Goal: Navigation & Orientation: Find specific page/section

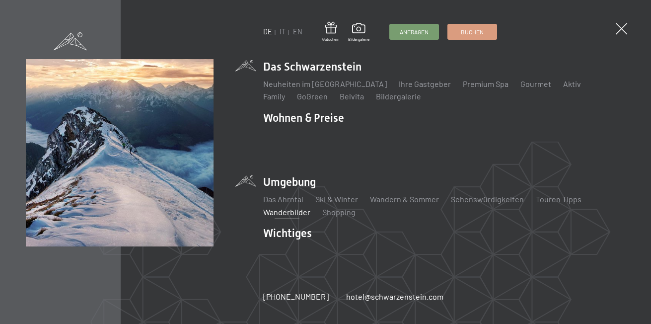
click at [282, 207] on link "Wanderbilder" at bounding box center [286, 211] width 47 height 9
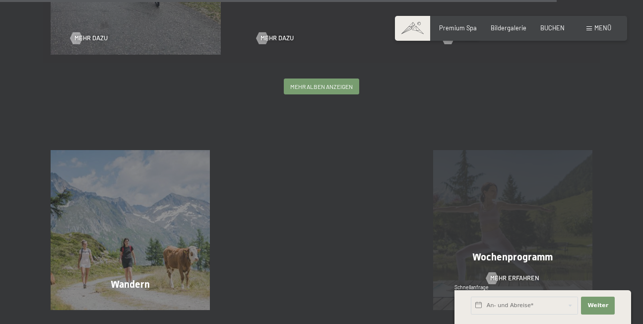
scroll to position [2284, 0]
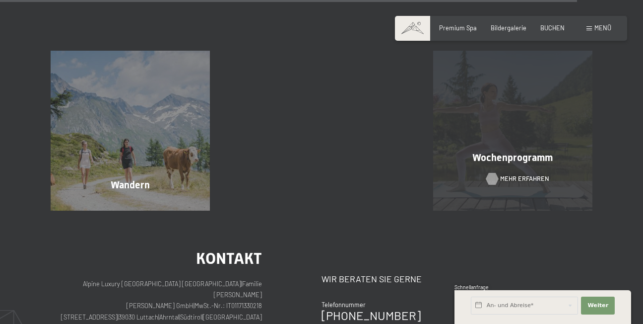
click at [503, 174] on span "Mehr erfahren" at bounding box center [524, 178] width 49 height 9
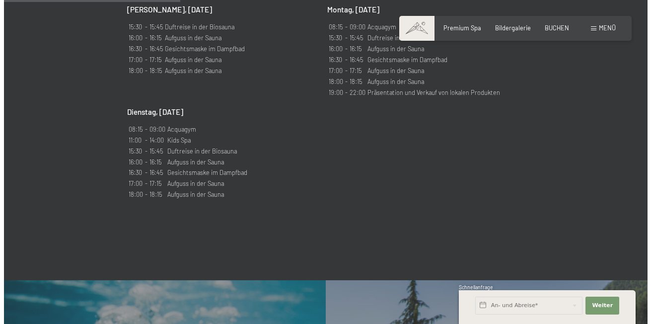
scroll to position [943, 0]
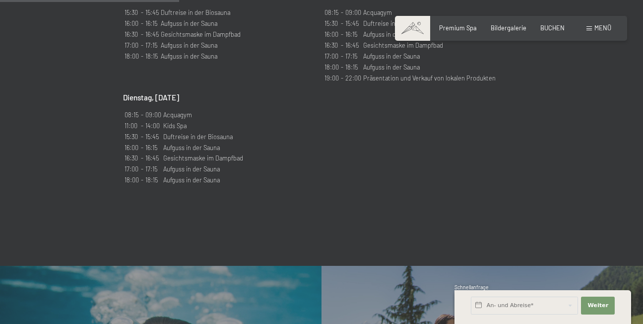
click at [605, 29] on span "Menü" at bounding box center [603, 28] width 17 height 8
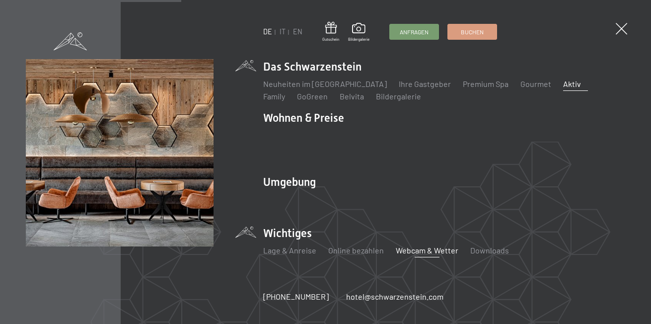
click at [423, 245] on link "Webcam & Wetter" at bounding box center [427, 249] width 63 height 9
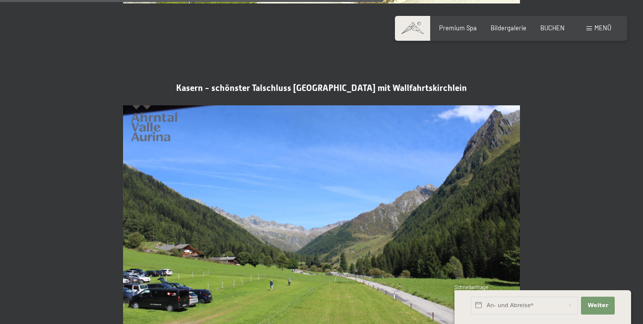
scroll to position [1688, 0]
